Goal: Task Accomplishment & Management: Use online tool/utility

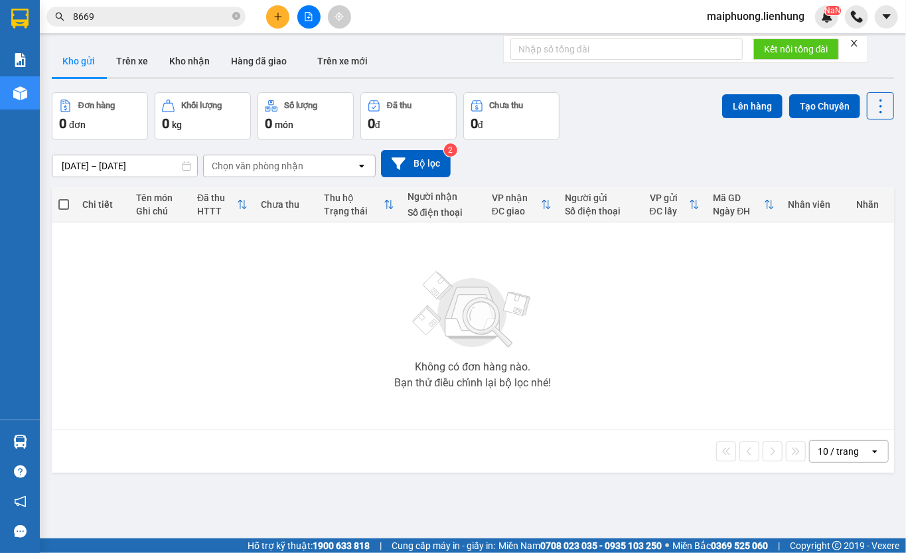
click at [139, 25] on span "8669" at bounding box center [145, 17] width 199 height 20
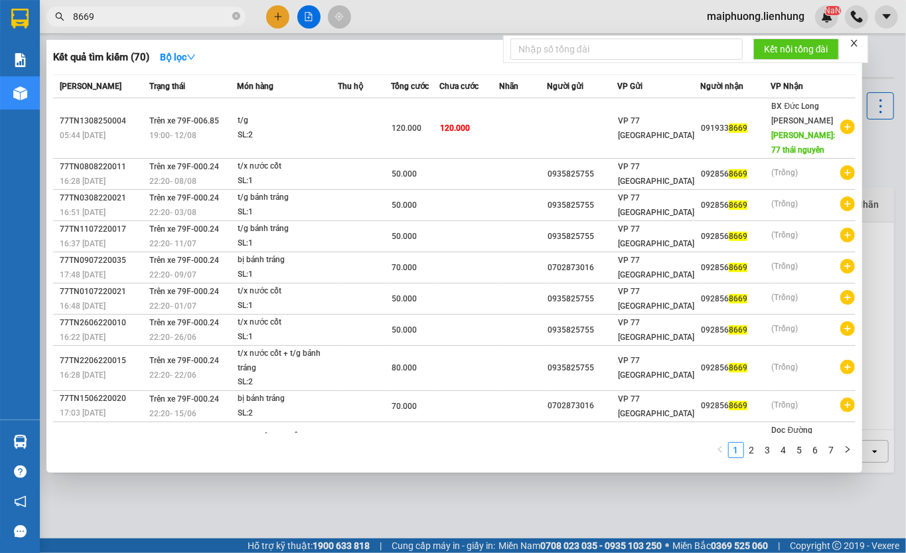
click at [114, 21] on input "8669" at bounding box center [151, 16] width 157 height 15
type input "8"
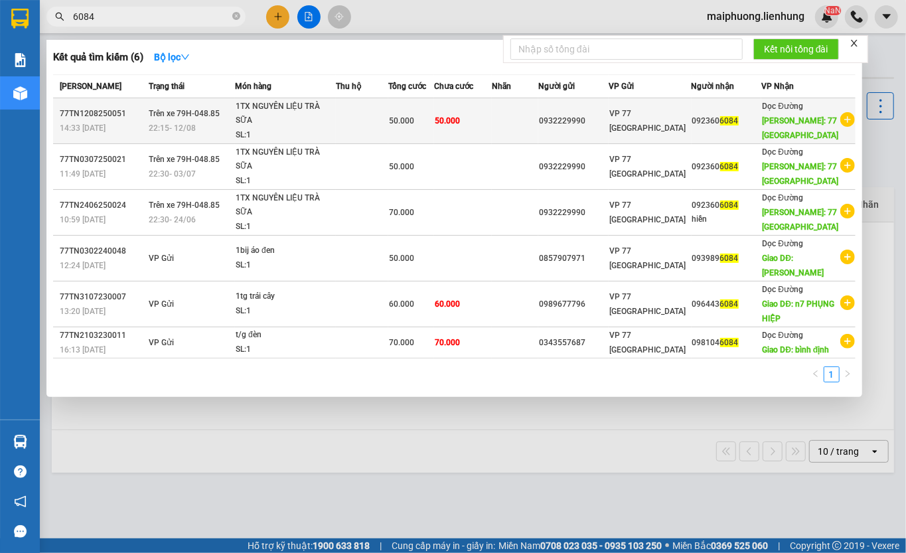
type input "6084"
click at [483, 122] on td "50.000" at bounding box center [463, 121] width 58 height 46
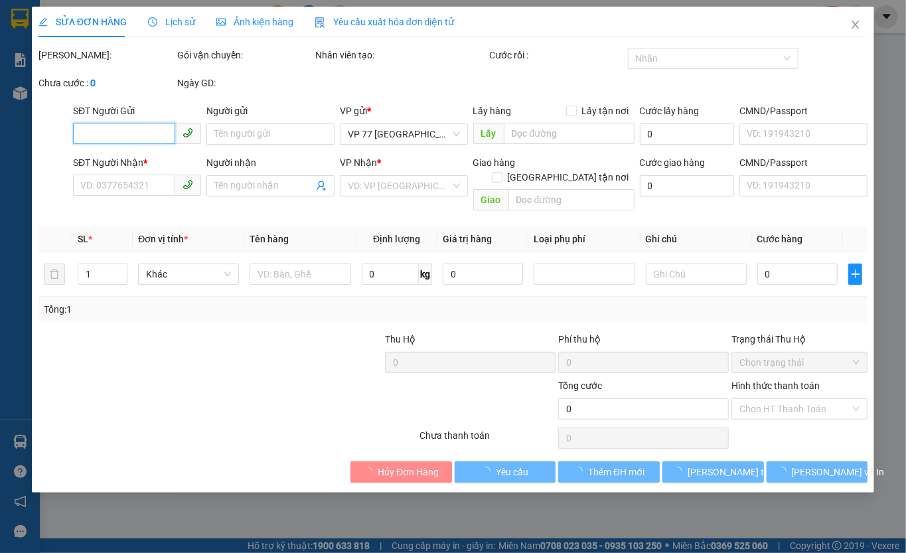
type input "0932229990"
type input "092193001808"
type input "0923606084"
type input "77 [GEOGRAPHIC_DATA]"
type input "50.000"
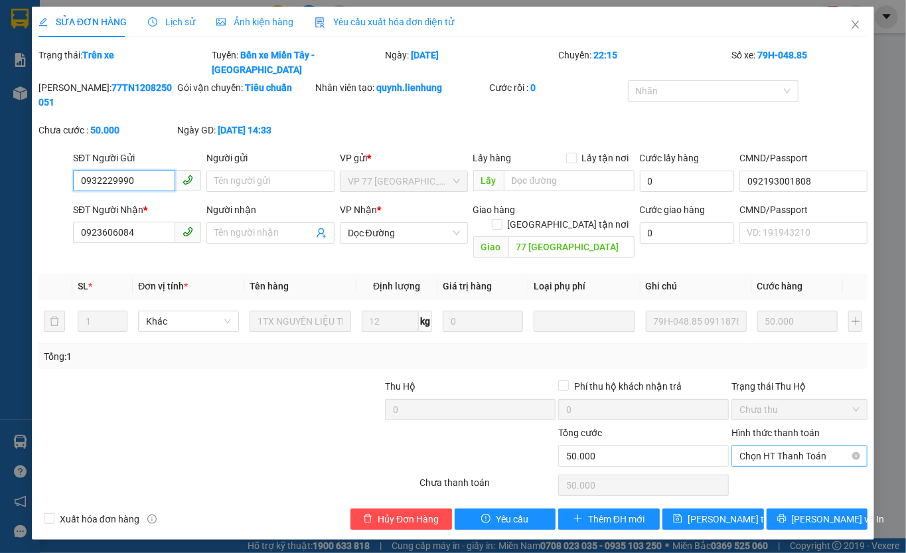
click at [801, 446] on span "Chọn HT Thanh Toán" at bounding box center [799, 456] width 120 height 20
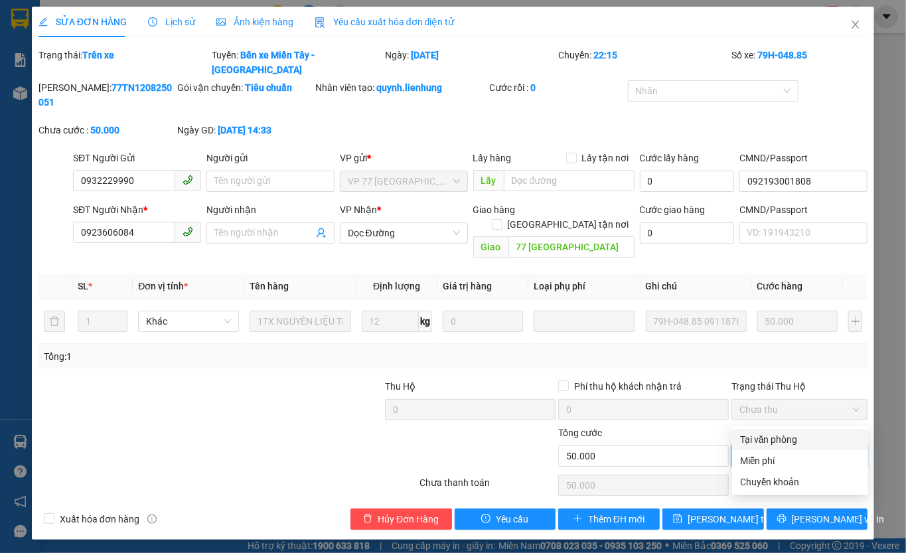
click at [813, 436] on div "Tại văn phòng" at bounding box center [800, 439] width 120 height 15
type input "0"
click at [707, 464] on div "Total Paid Fee 0 Total UnPaid Fee 50.000 Cash Collection Total Fee Trạng thái: …" at bounding box center [452, 289] width 829 height 482
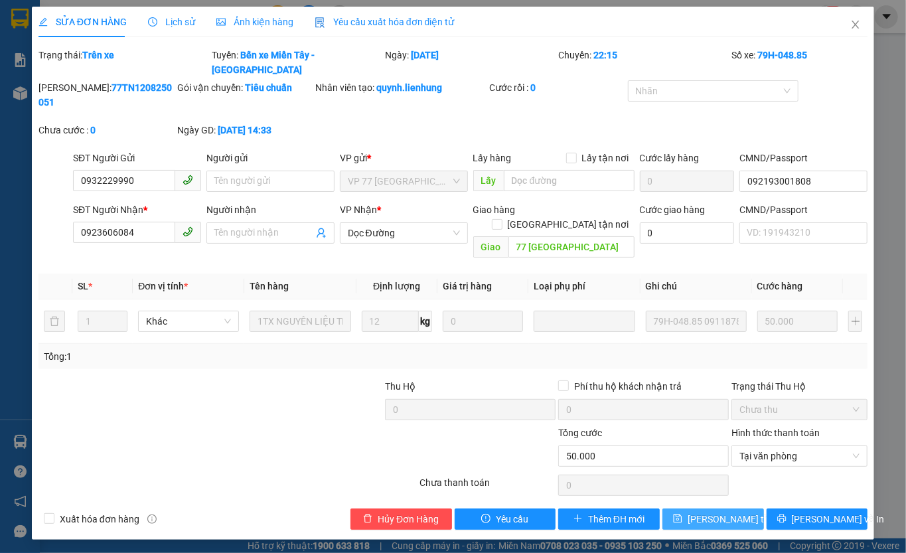
click at [716, 511] on span "[PERSON_NAME] thay đổi" at bounding box center [740, 518] width 106 height 15
